Goal: Information Seeking & Learning: Learn about a topic

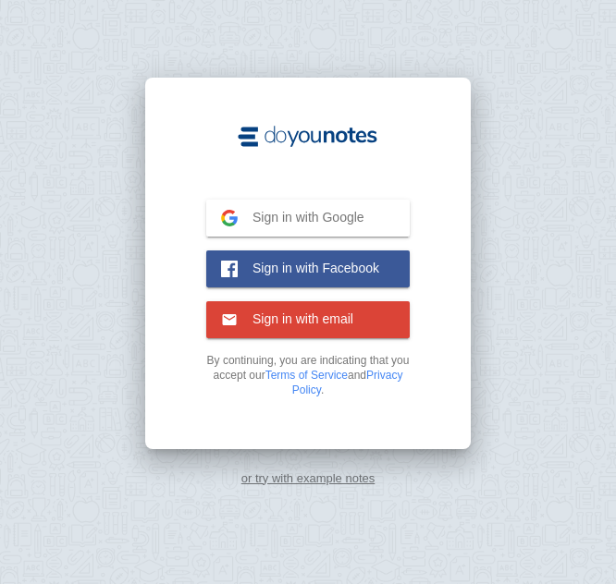
click at [335, 215] on span "Sign in with Google" at bounding box center [301, 217] width 127 height 17
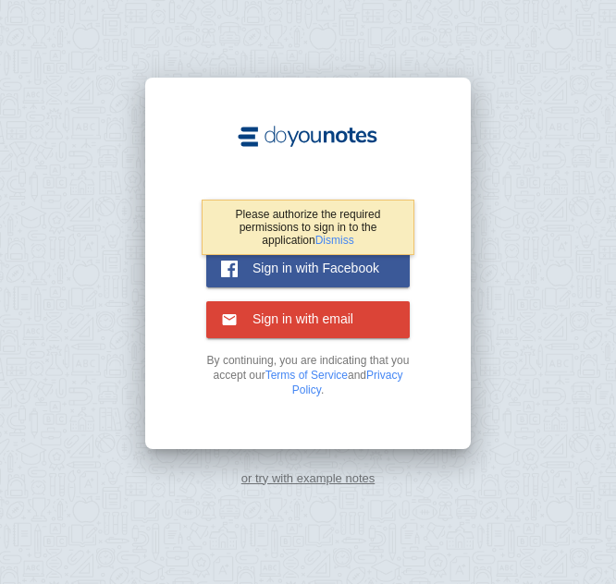
click at [298, 325] on span "Sign in with email" at bounding box center [296, 319] width 116 height 17
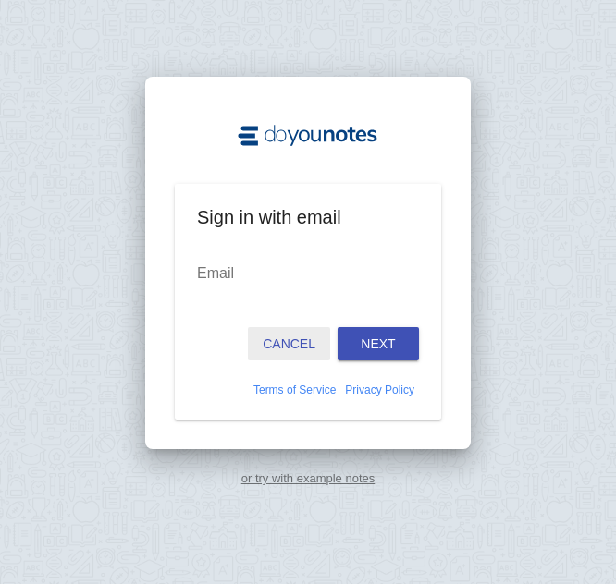
click at [283, 356] on button "Cancel" at bounding box center [289, 343] width 82 height 33
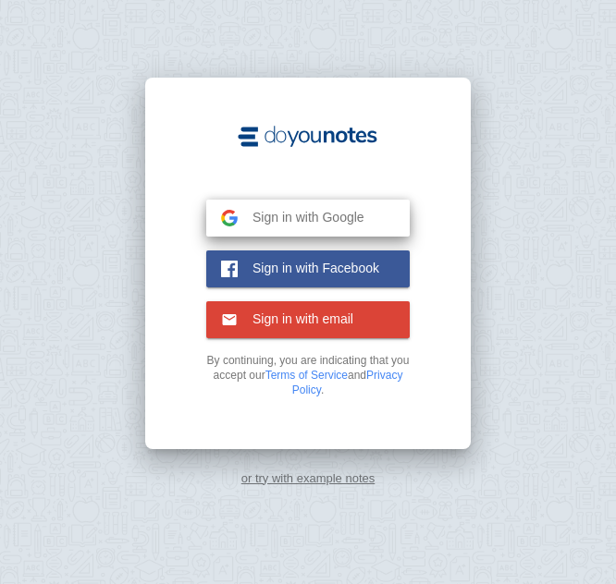
click at [305, 226] on button "Sign in with Google Google" at bounding box center [307, 218] width 203 height 37
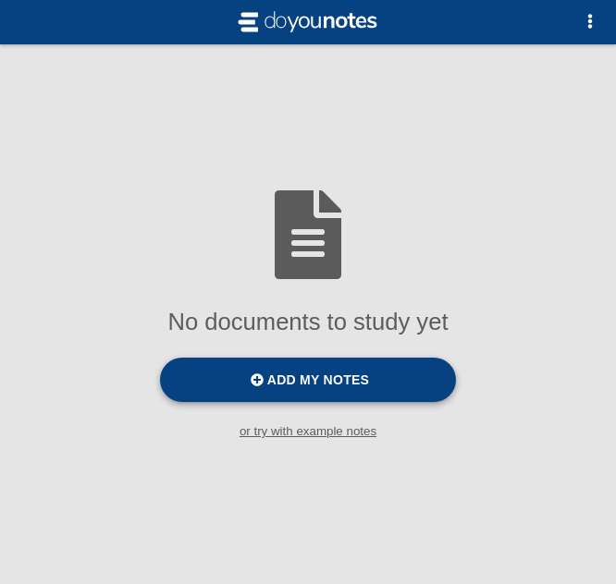
click at [242, 385] on label "Add my notes" at bounding box center [308, 380] width 296 height 44
click at [0, 0] on input "Add my notes" at bounding box center [0, 0] width 0 height 0
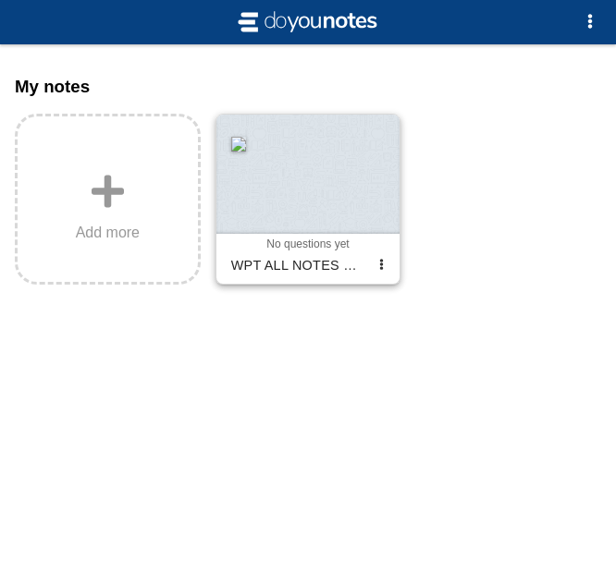
click at [261, 171] on div at bounding box center [308, 174] width 184 height 118
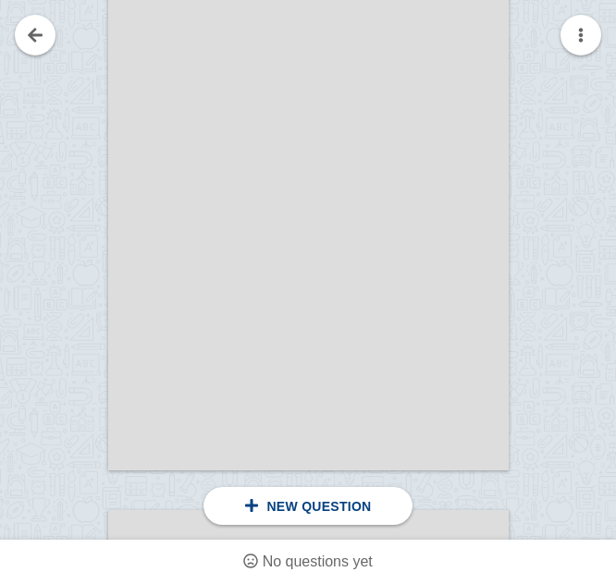
scroll to position [951, 0]
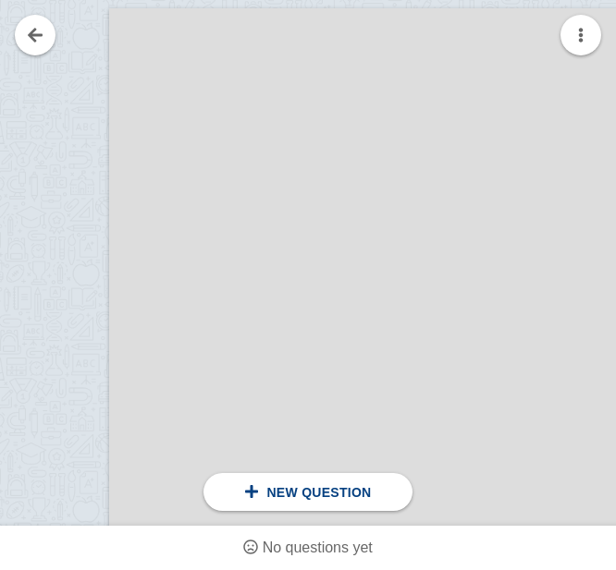
scroll to position [1566, 118]
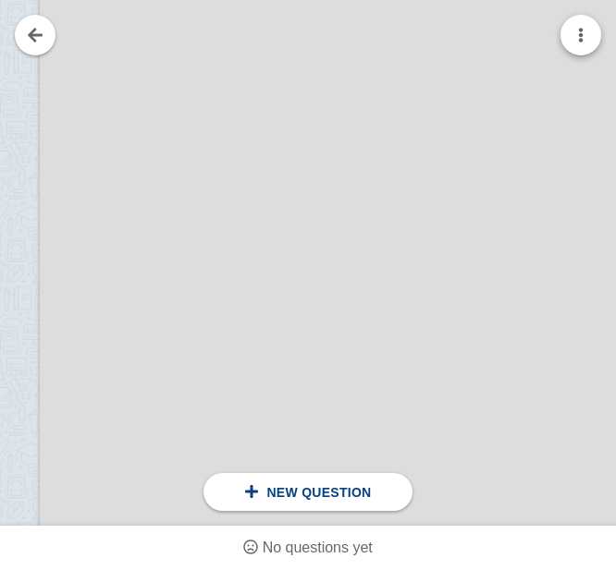
click at [574, 39] on button "button" at bounding box center [580, 35] width 41 height 41
click at [530, 157] on div at bounding box center [308, 285] width 616 height 570
drag, startPoint x: 197, startPoint y: 198, endPoint x: 269, endPoint y: 181, distance: 74.0
click at [269, 181] on div at bounding box center [356, 128] width 633 height 897
click at [192, 231] on div at bounding box center [356, 128] width 633 height 897
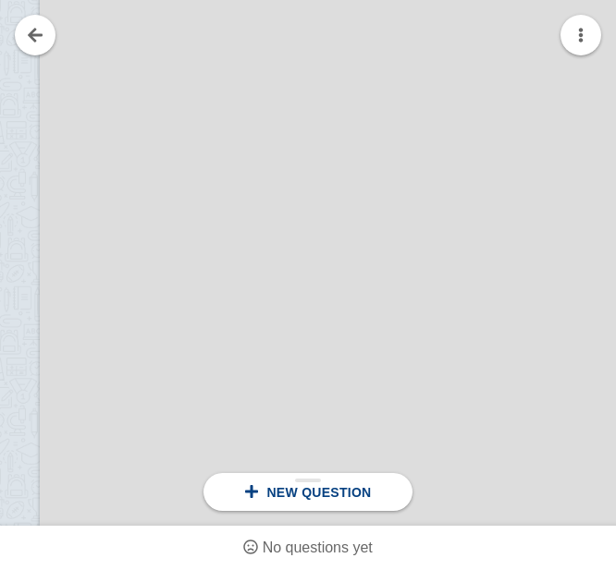
click at [355, 509] on div "New question" at bounding box center [307, 492] width 208 height 38
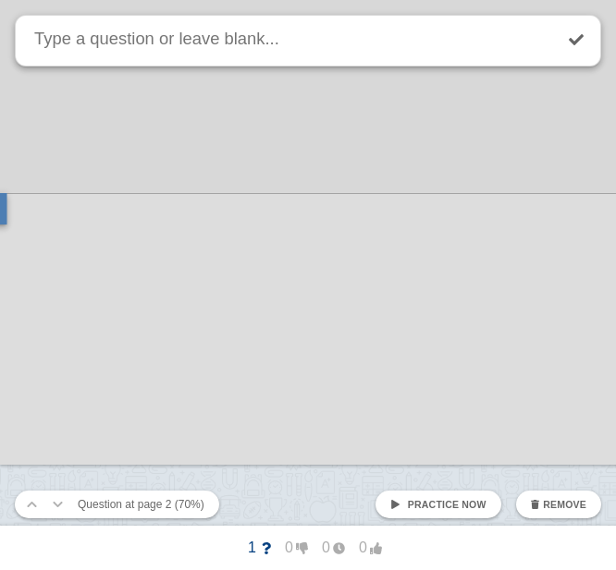
click at [211, 343] on div at bounding box center [316, 16] width 633 height 897
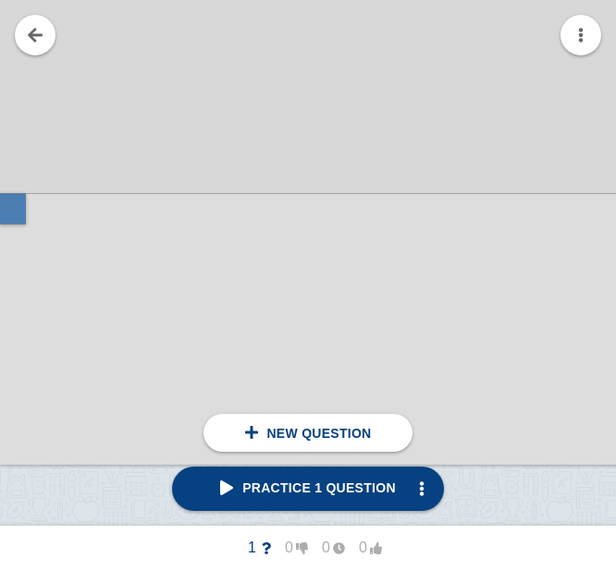
click at [10, 199] on div at bounding box center [12, 208] width 25 height 31
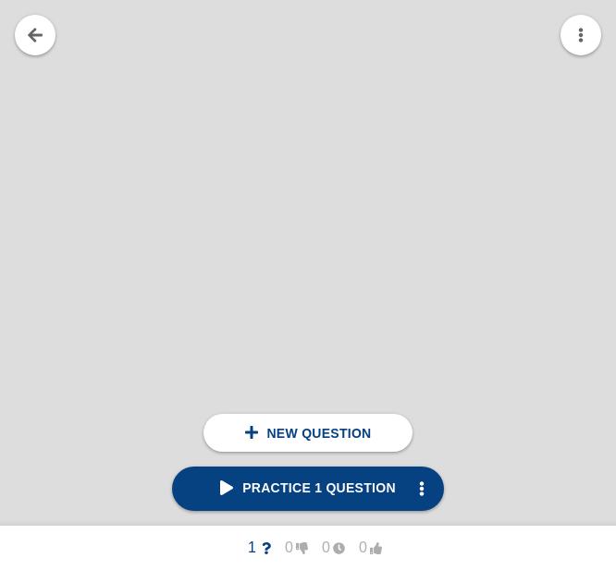
scroll to position [3457, 158]
click at [286, 455] on div at bounding box center [316, 156] width 633 height 897
click at [283, 495] on span "Practice 1 question" at bounding box center [308, 488] width 176 height 15
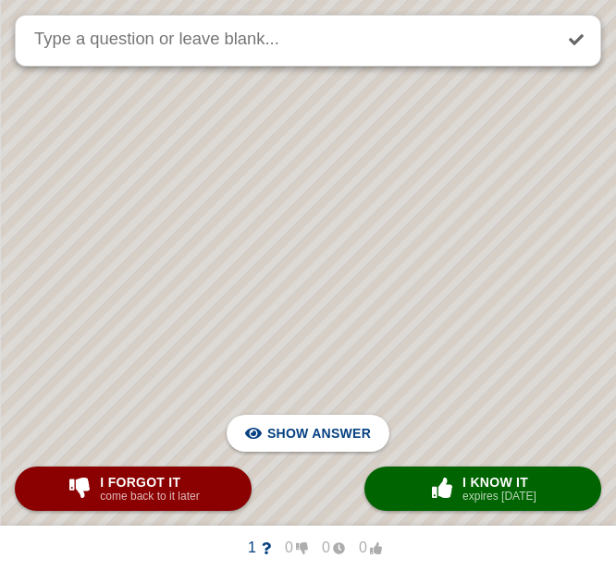
scroll to position [1678, 158]
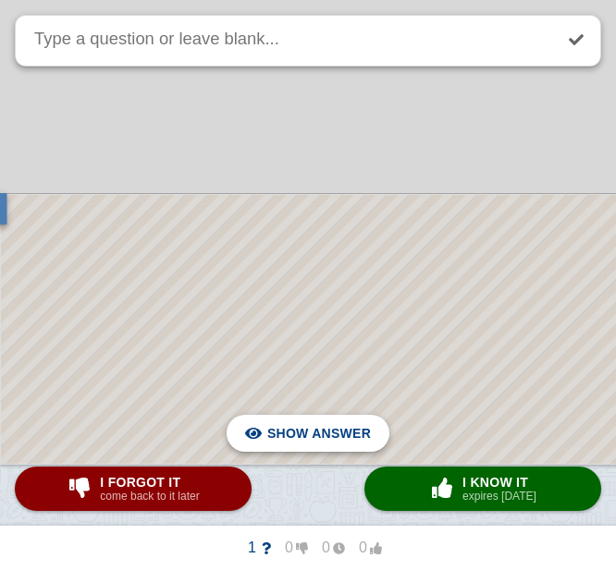
click at [337, 425] on span "Hide answer" at bounding box center [323, 433] width 96 height 41
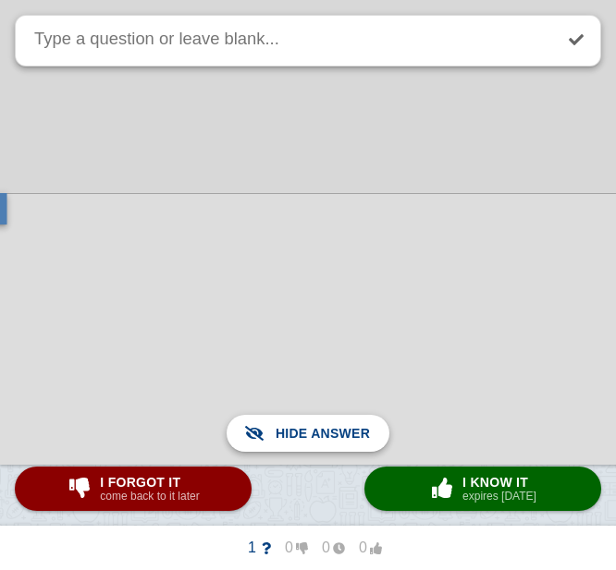
click at [337, 425] on span "Show answer" at bounding box center [319, 433] width 104 height 41
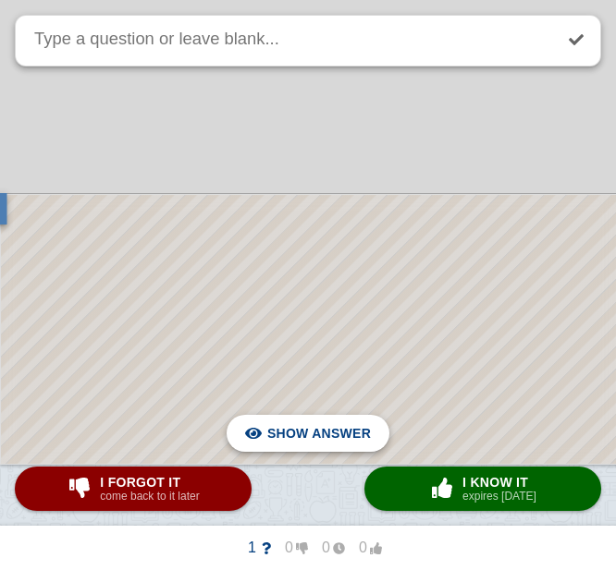
click at [337, 425] on span "Hide answer" at bounding box center [323, 433] width 96 height 41
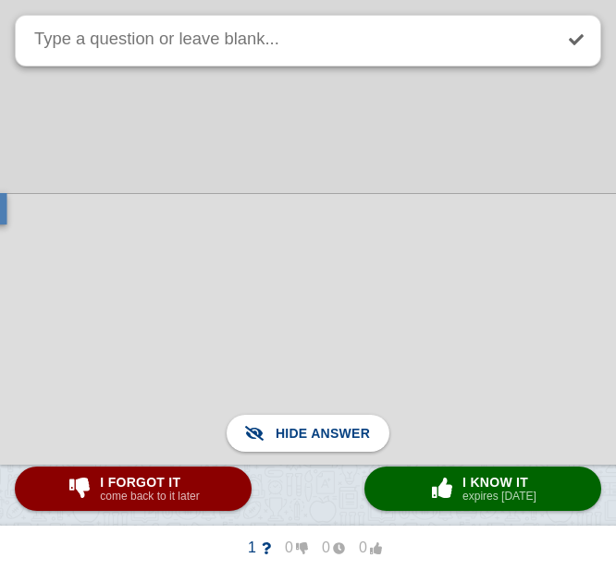
click at [564, 105] on div at bounding box center [316, 16] width 633 height 897
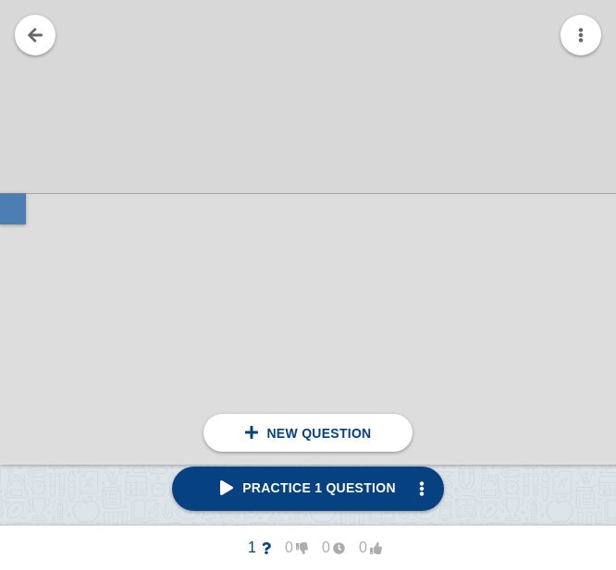
drag, startPoint x: 19, startPoint y: 210, endPoint x: 572, endPoint y: 43, distance: 577.2
click at [572, 43] on button "button" at bounding box center [580, 35] width 41 height 41
click at [550, 267] on div at bounding box center [308, 285] width 616 height 570
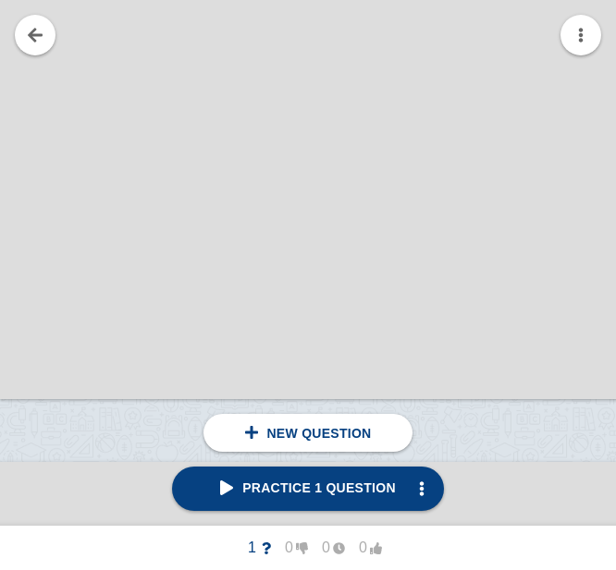
scroll to position [3685, 158]
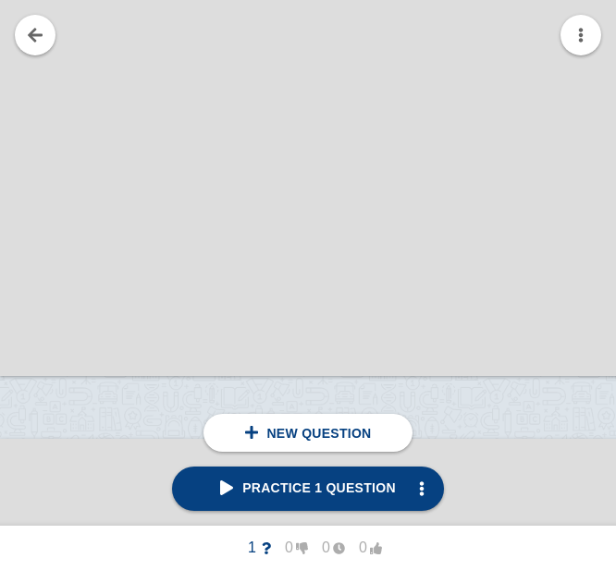
drag, startPoint x: 51, startPoint y: 244, endPoint x: 204, endPoint y: 249, distance: 153.5
click at [297, 421] on div at bounding box center [308, 422] width 26 height 4
click at [241, 424] on div "New question" at bounding box center [307, 433] width 208 height 38
click at [225, 490] on link "Practice 1 question" at bounding box center [308, 489] width 272 height 44
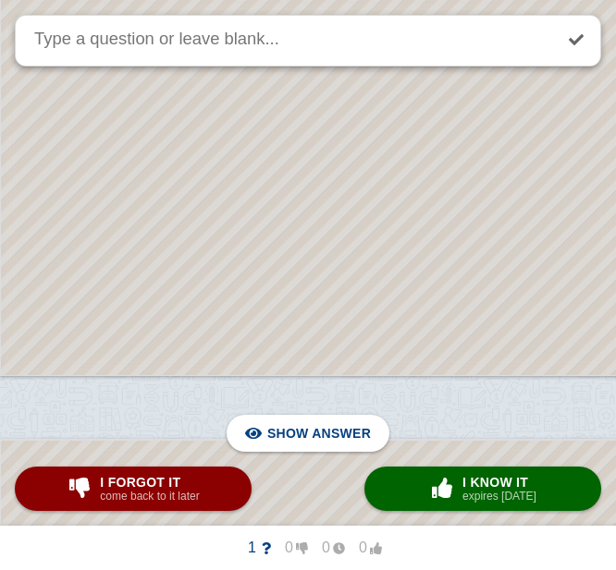
scroll to position [1678, 158]
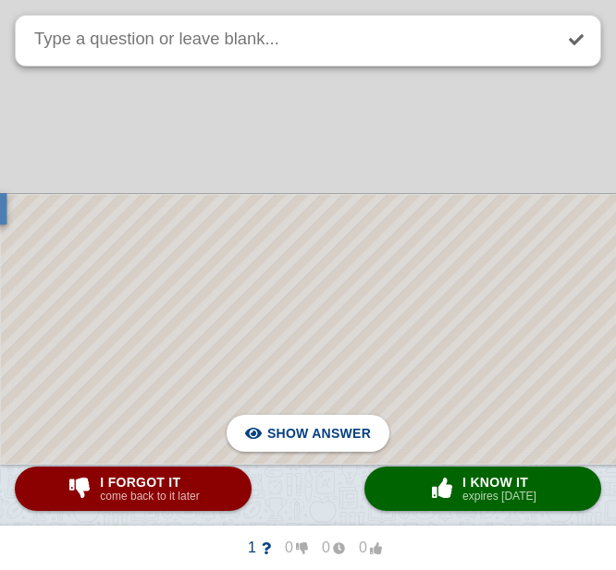
click at [204, 188] on div at bounding box center [316, 16] width 633 height 897
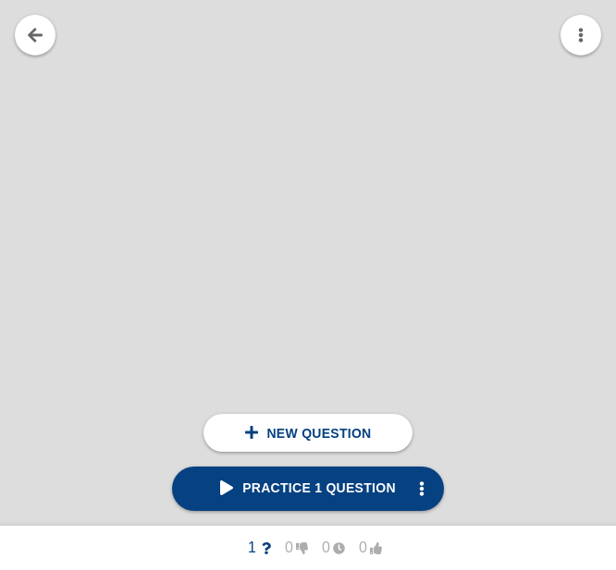
scroll to position [3431, 158]
click at [74, 202] on div at bounding box center [316, 182] width 633 height 897
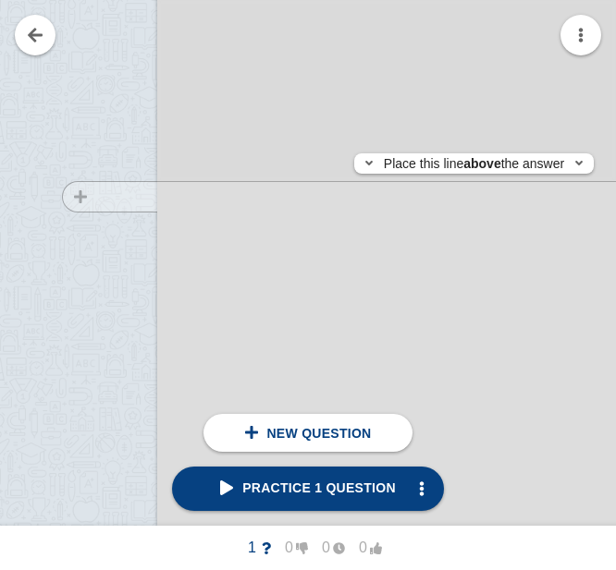
click at [59, 196] on div at bounding box center [101, 198] width 111 height 897
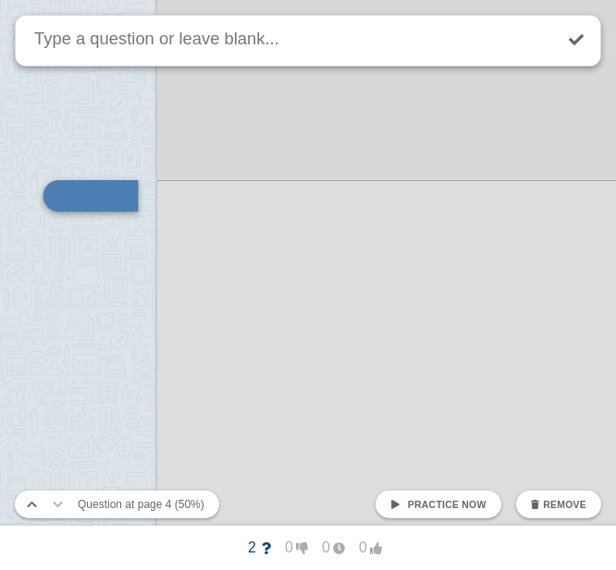
scroll to position [3418, 158]
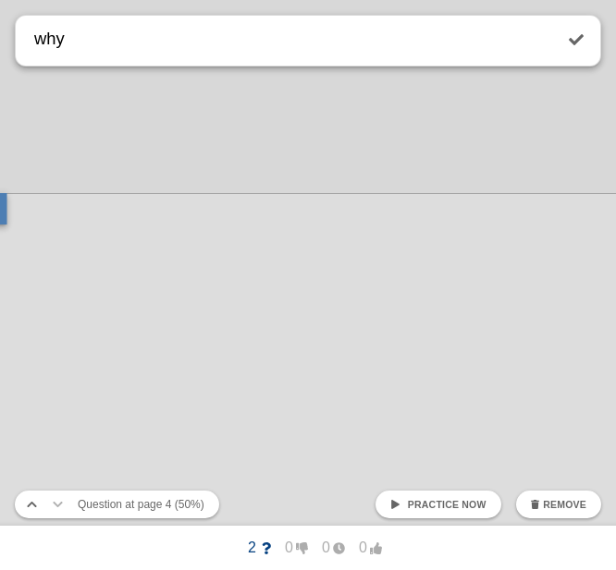
type textarea "why"
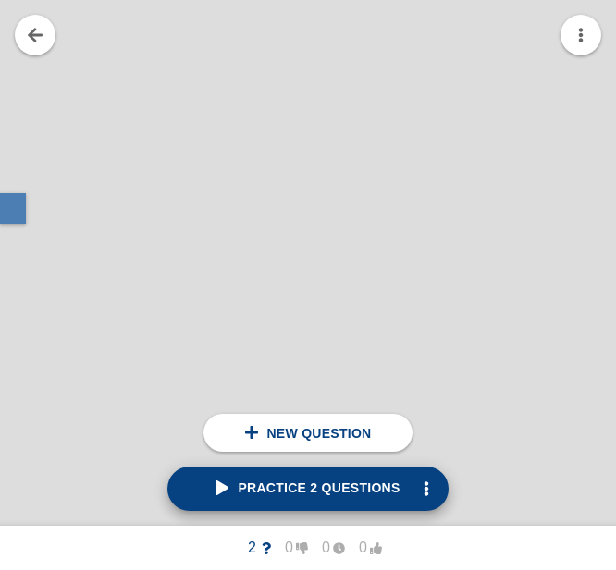
click at [280, 472] on link "Practice 2 questions" at bounding box center [307, 489] width 280 height 44
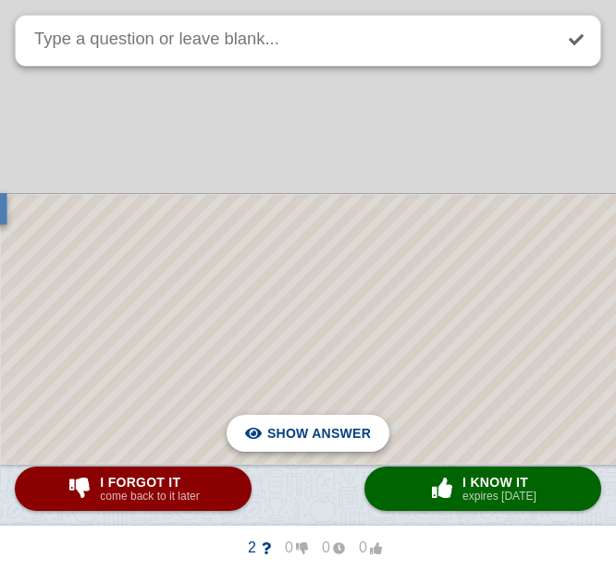
click at [365, 439] on span "Hide answer" at bounding box center [323, 433] width 96 height 41
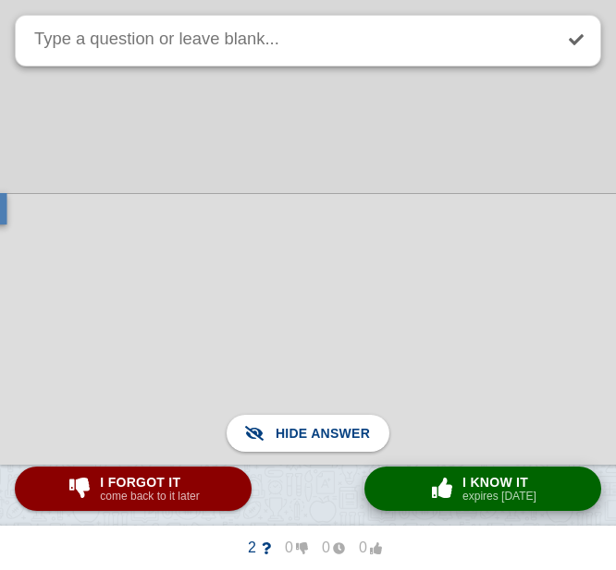
click at [439, 477] on span "button" at bounding box center [441, 489] width 33 height 24
type textarea "why"
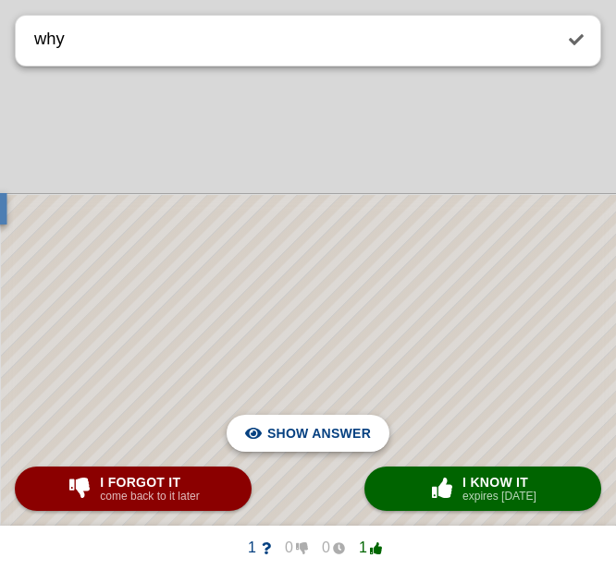
click at [353, 414] on span "Hide answer" at bounding box center [323, 433] width 96 height 41
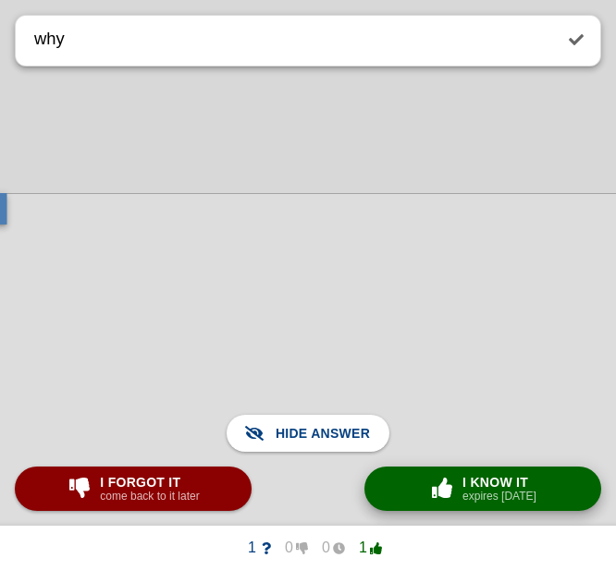
click at [436, 474] on div "× 0 I know it expires in 1 day" at bounding box center [482, 489] width 115 height 30
checkbox input "true"
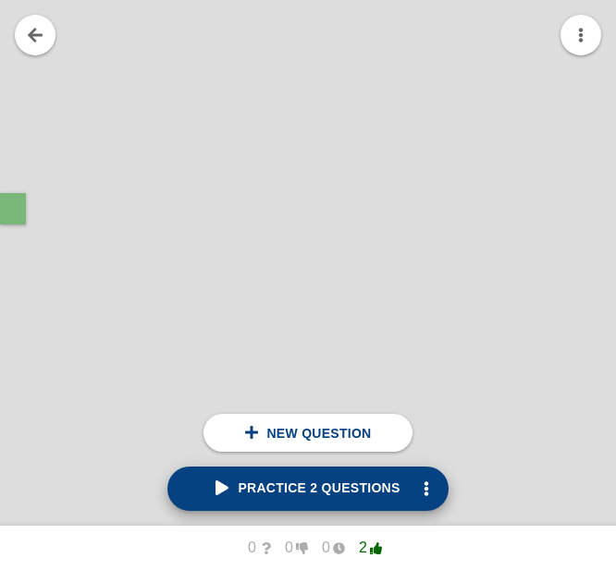
click at [322, 475] on link "Practice 2 questions" at bounding box center [307, 489] width 280 height 44
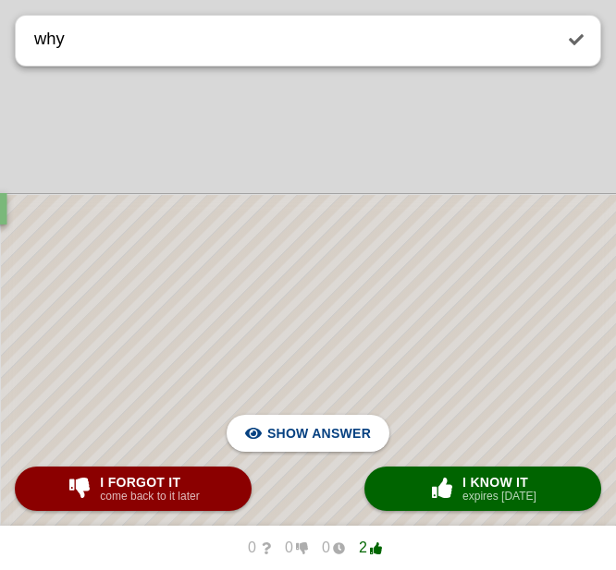
click at [491, 172] on div at bounding box center [316, 195] width 633 height 897
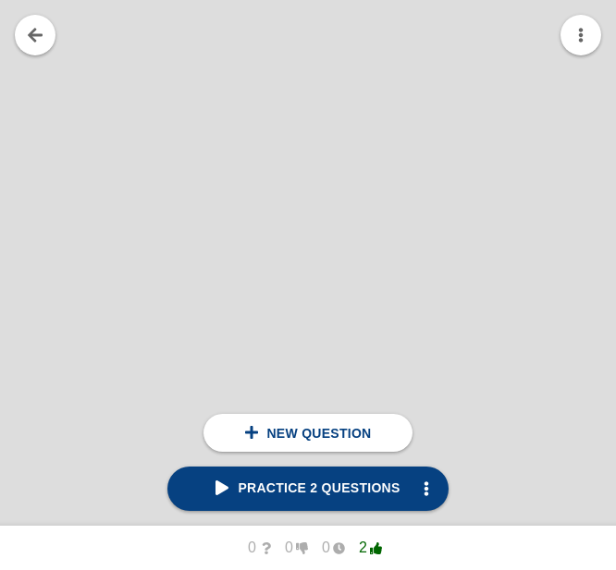
scroll to position [8847, 158]
